Goal: Task Accomplishment & Management: Use online tool/utility

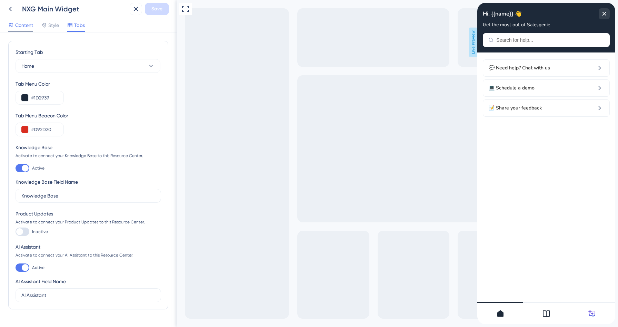
click at [26, 26] on span "Content" at bounding box center [24, 25] width 18 height 8
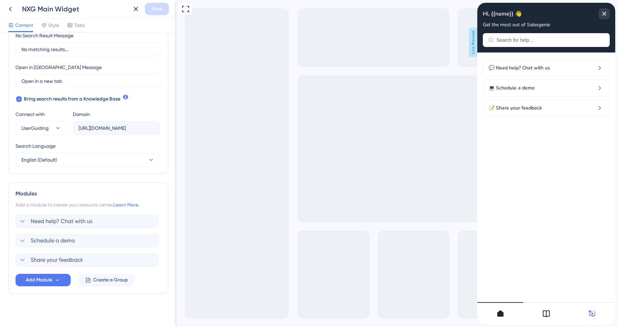
scroll to position [173, 0]
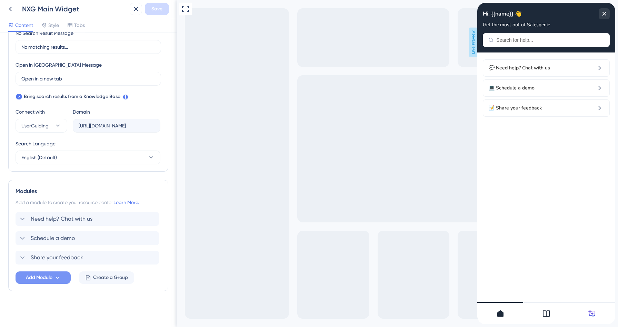
click at [42, 279] on span "Add Module" at bounding box center [39, 277] width 27 height 8
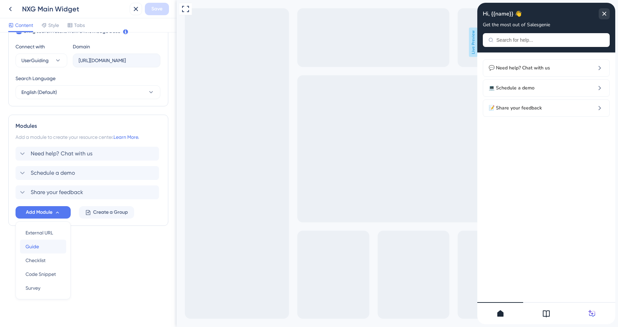
click at [40, 247] on div "Guide Guide" at bounding box center [43, 246] width 35 height 14
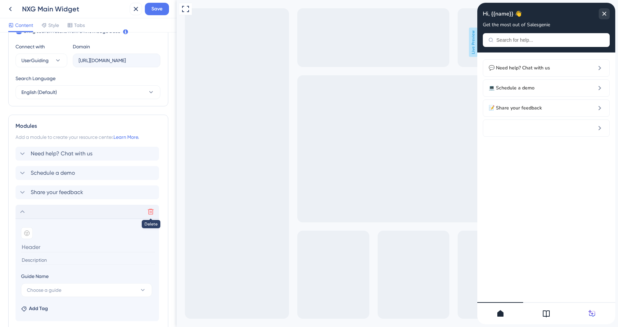
click at [148, 214] on icon at bounding box center [150, 211] width 7 height 7
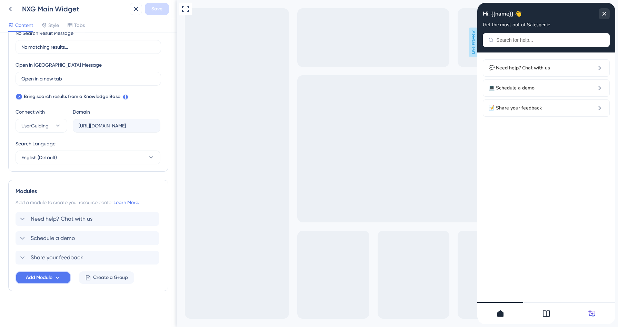
click at [41, 274] on span "Add Module" at bounding box center [39, 277] width 27 height 8
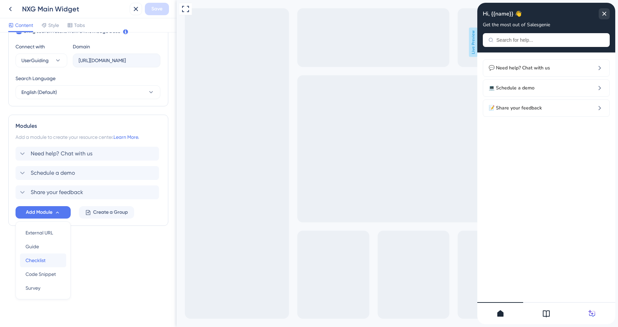
click at [41, 258] on span "Checklist" at bounding box center [36, 260] width 20 height 8
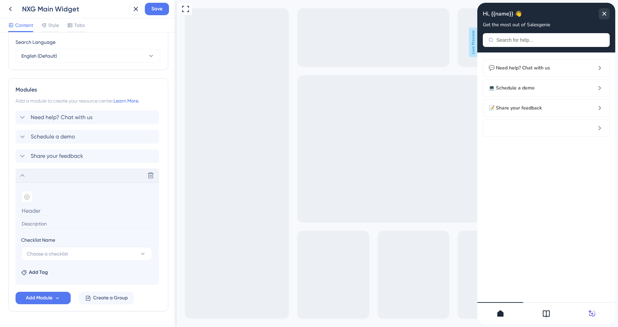
scroll to position [295, 0]
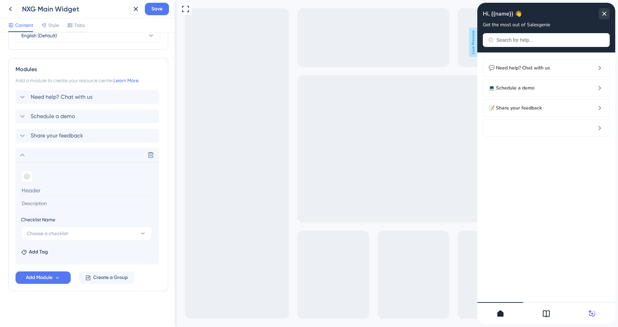
click at [112, 226] on div "Checklist Name" at bounding box center [86, 220] width 131 height 11
click at [102, 233] on button "Choose a checklist" at bounding box center [86, 233] width 131 height 14
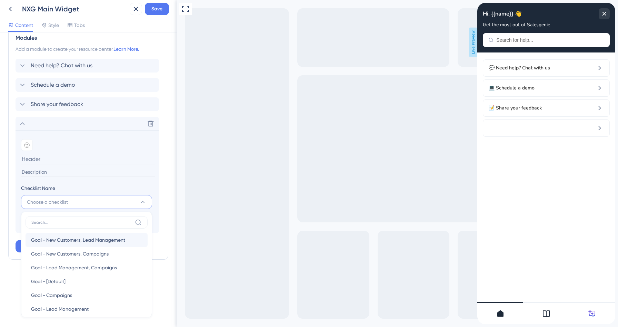
scroll to position [25, 0]
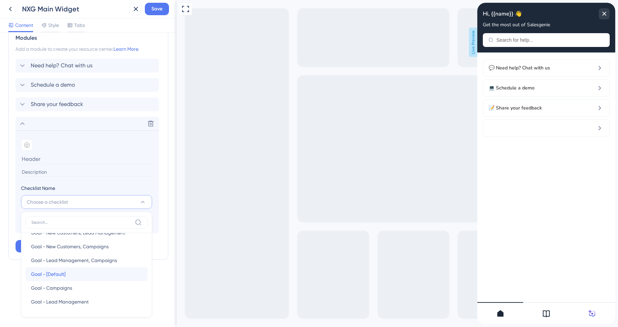
click at [72, 272] on div "Goal - [Default] Goal - [Default]" at bounding box center [86, 274] width 111 height 14
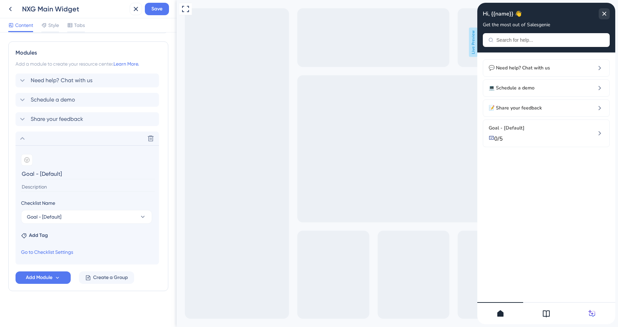
drag, startPoint x: 70, startPoint y: 177, endPoint x: 21, endPoint y: 173, distance: 49.9
click at [21, 173] on section "Add emoji Goal - [Default] Checklist Name Goal - [Default] Add Tag Go to Checkl…" at bounding box center [88, 204] width 144 height 119
type input "Your personalized guide"
click at [20, 139] on icon at bounding box center [22, 138] width 8 height 8
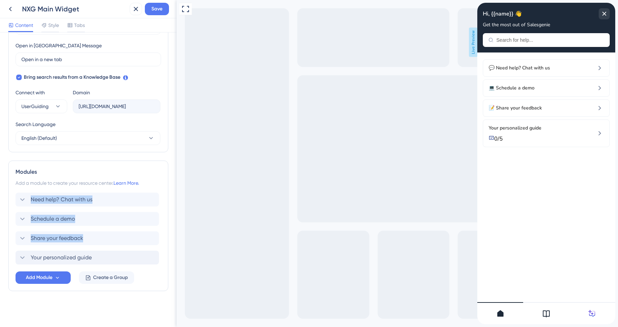
drag, startPoint x: 12, startPoint y: 258, endPoint x: 12, endPoint y: 198, distance: 60.0
click at [12, 198] on div "Modules Add a module to create your resource center. Learn More. Need help? Cha…" at bounding box center [88, 225] width 160 height 130
click at [165, 162] on div "Modules Add a module to create your resource center. Learn More. Need help? Cha…" at bounding box center [88, 225] width 160 height 130
drag, startPoint x: 16, startPoint y: 260, endPoint x: 17, endPoint y: 197, distance: 62.8
click at [17, 197] on div "Need help? Chat with us Schedule a demo Share your feedback Your personalized g…" at bounding box center [89, 229] width 146 height 72
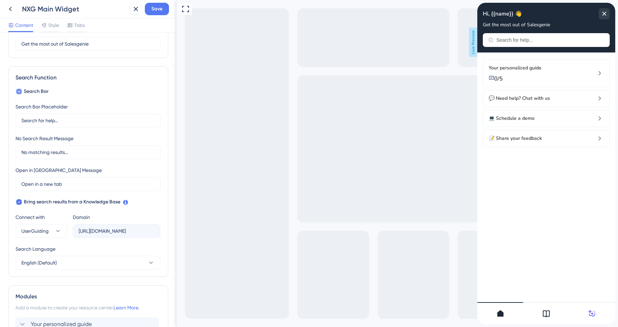
click at [18, 92] on icon at bounding box center [19, 92] width 2 height 2
checkbox input "false"
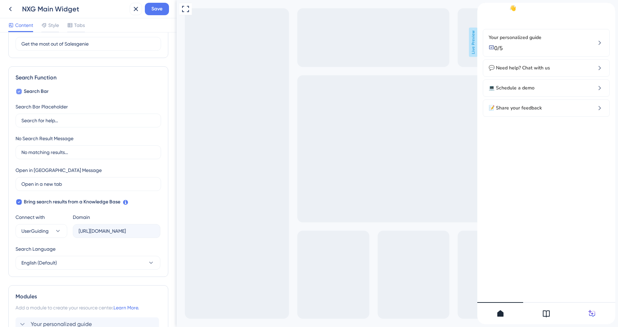
scroll to position [18, 0]
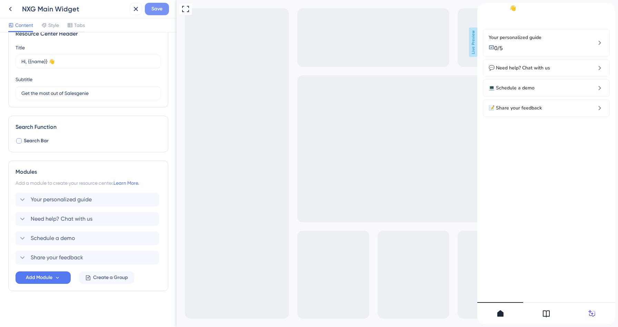
click at [158, 10] on span "Save" at bounding box center [156, 9] width 11 height 8
click at [85, 195] on div "Your personalized guide Delete" at bounding box center [88, 200] width 144 height 14
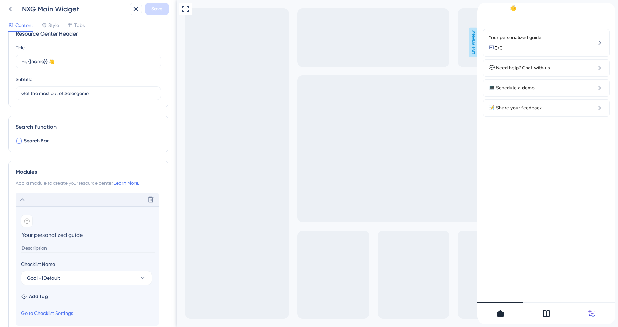
scroll to position [68, 0]
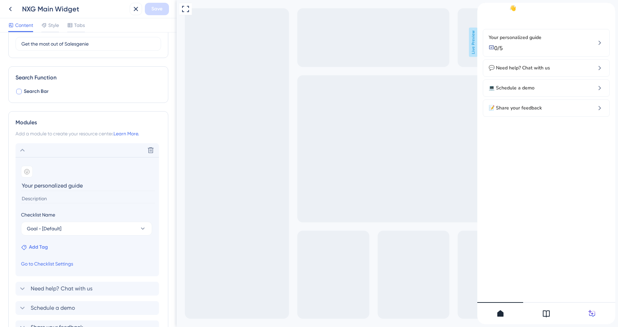
click at [38, 244] on span "Add Tag" at bounding box center [38, 247] width 19 height 8
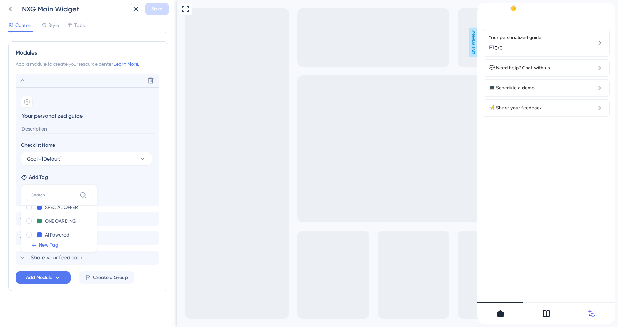
scroll to position [26, 0]
click at [28, 219] on div at bounding box center [29, 218] width 6 height 6
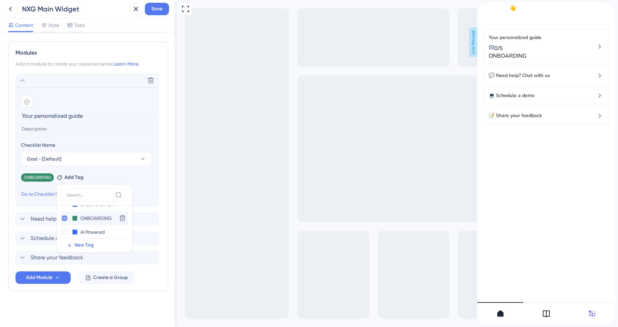
click at [64, 217] on icon at bounding box center [64, 218] width 3 height 5
checkbox input "false"
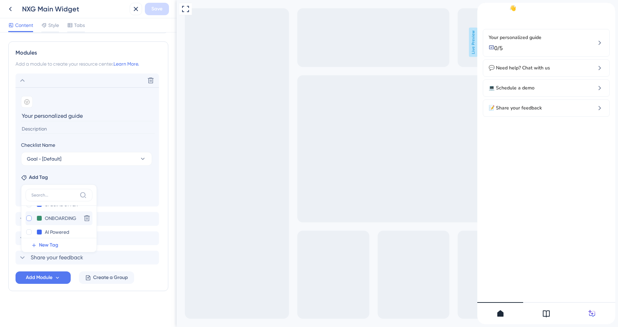
click at [160, 176] on div "Delete Add emoji Your personalized guide Checklist Name Goal - [Default] Add Ta…" at bounding box center [89, 140] width 146 height 133
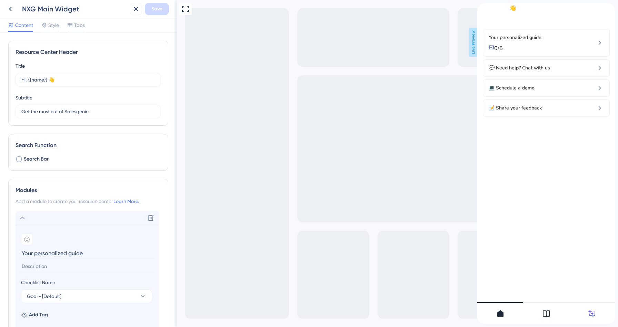
scroll to position [137, 0]
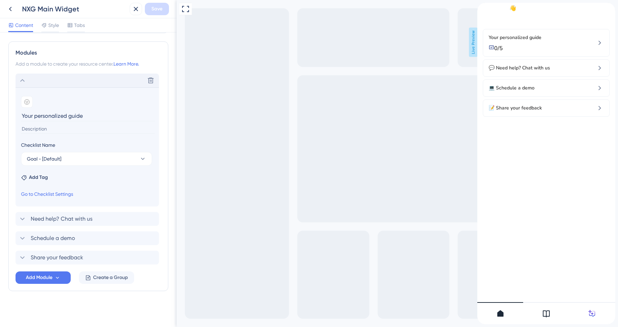
click at [23, 81] on icon at bounding box center [22, 80] width 8 height 8
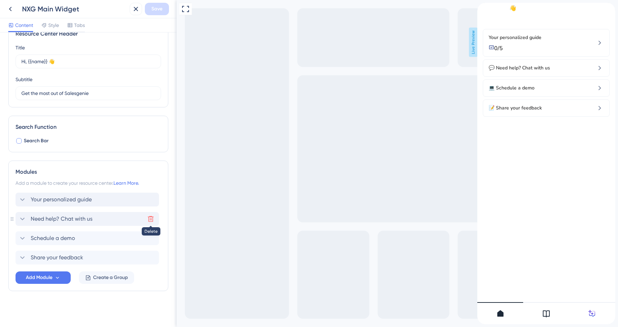
click at [150, 218] on icon at bounding box center [150, 218] width 7 height 7
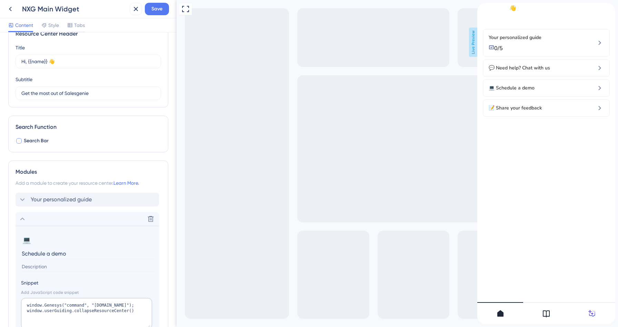
scroll to position [128, 0]
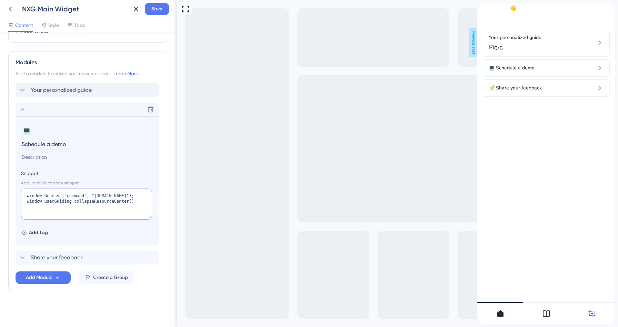
drag, startPoint x: 139, startPoint y: 200, endPoint x: 18, endPoint y: 187, distance: 122.6
click at [18, 187] on section "💻 Change emoji Remove emoji Schedule a demo Snippet Add JavaScript code snippet…" at bounding box center [88, 180] width 144 height 129
type textarea "--"
click at [25, 110] on icon at bounding box center [22, 109] width 8 height 8
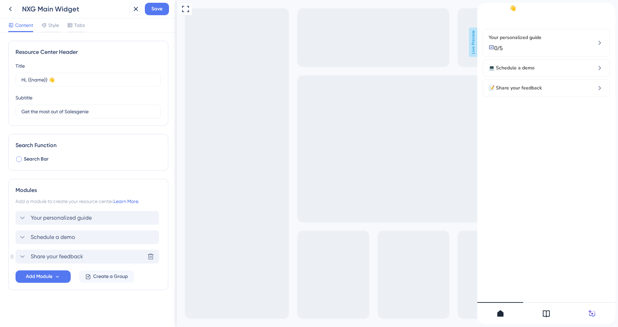
click at [24, 256] on icon at bounding box center [22, 256] width 4 height 3
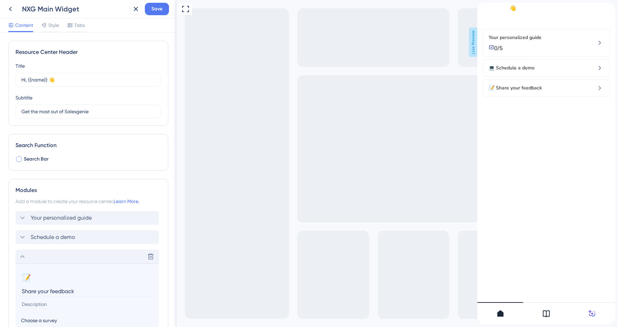
click at [24, 256] on icon at bounding box center [22, 256] width 8 height 8
